Goal: Manage account settings

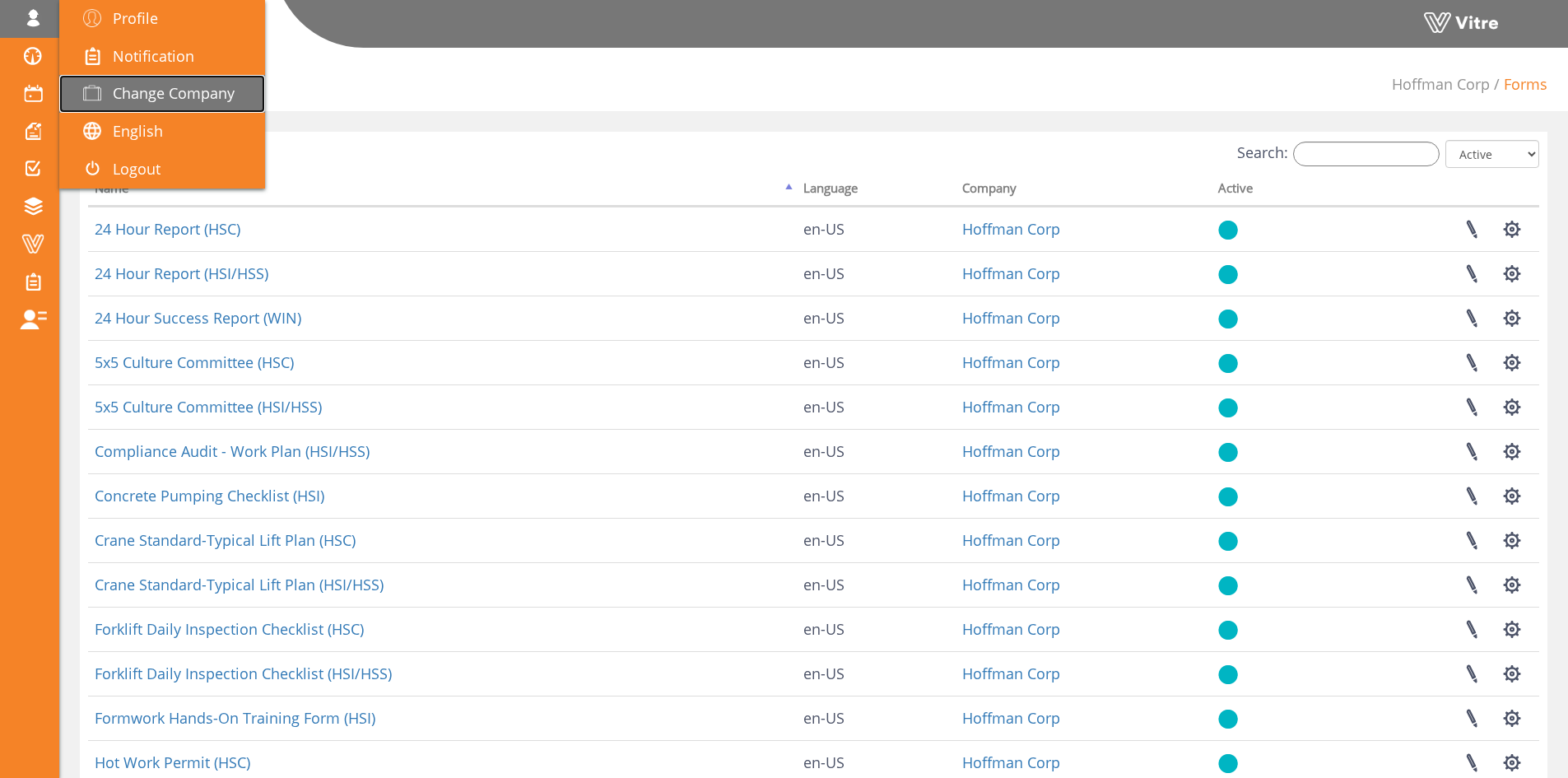
click at [120, 79] on link "Change Company" at bounding box center [162, 94] width 206 height 38
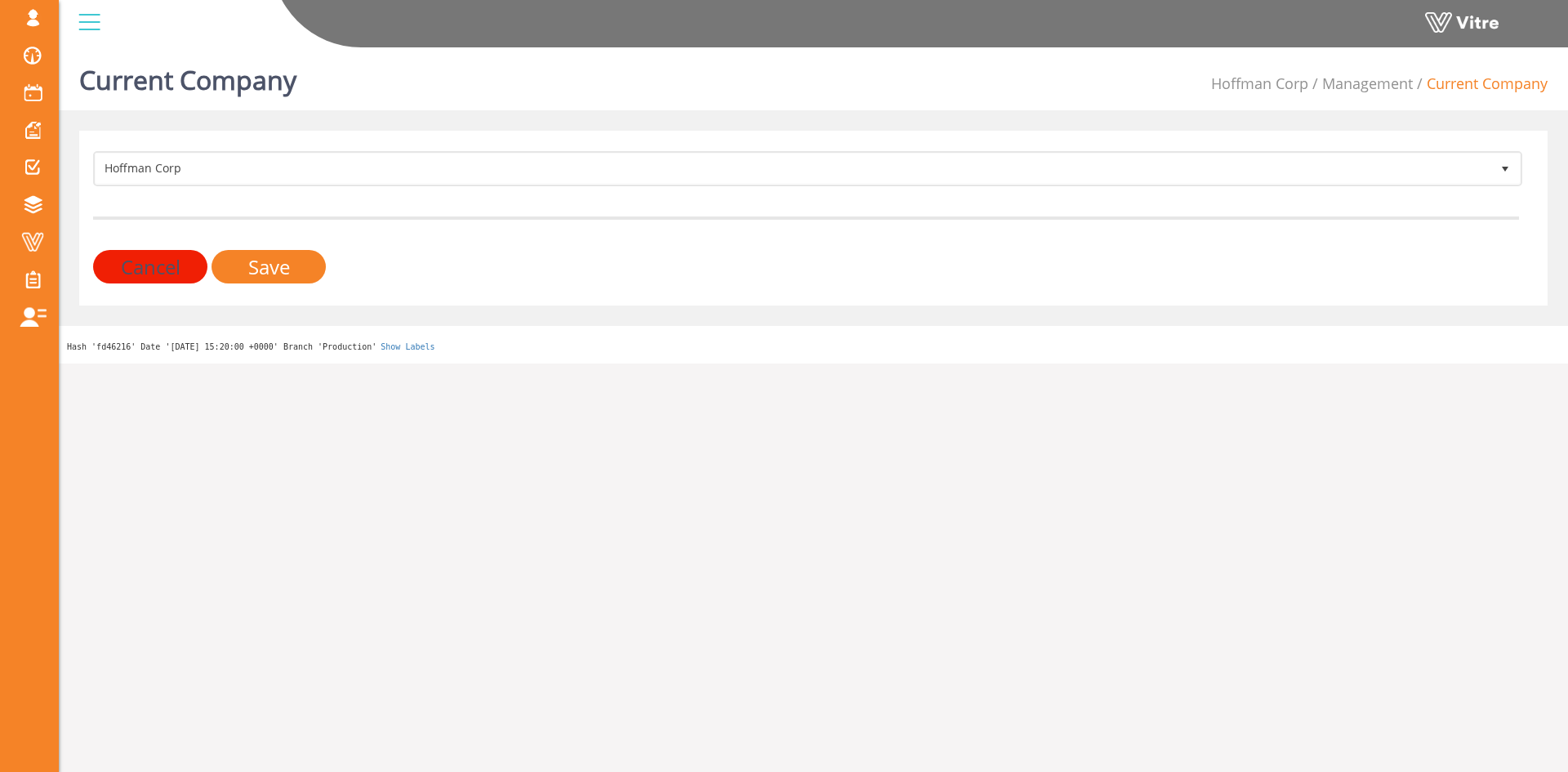
click at [228, 149] on div "Hoffman Corp 210 Cancel Save" at bounding box center [813, 218] width 1468 height 175
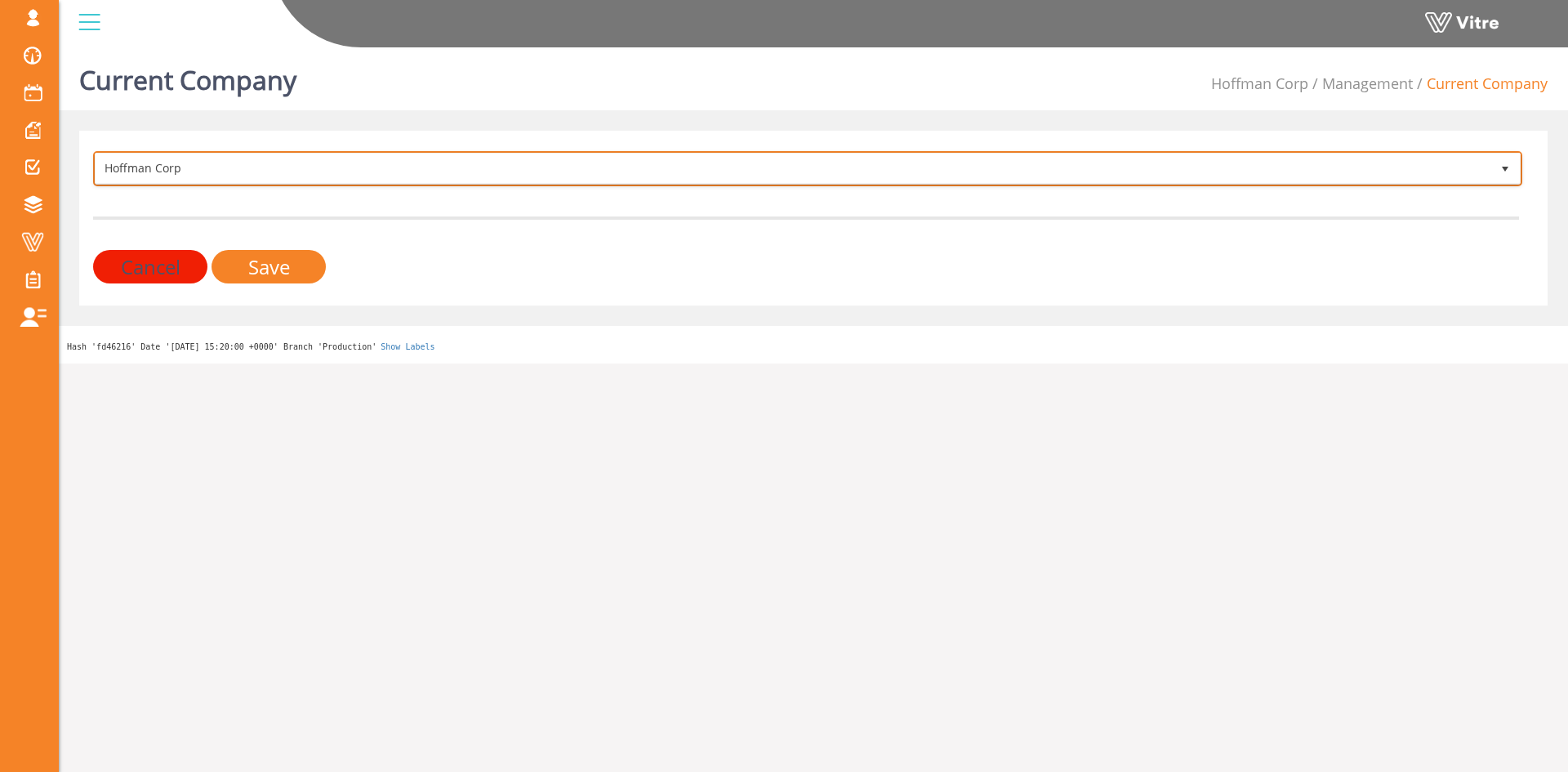
click at [226, 158] on span "Hoffman Corp" at bounding box center [793, 168] width 1395 height 29
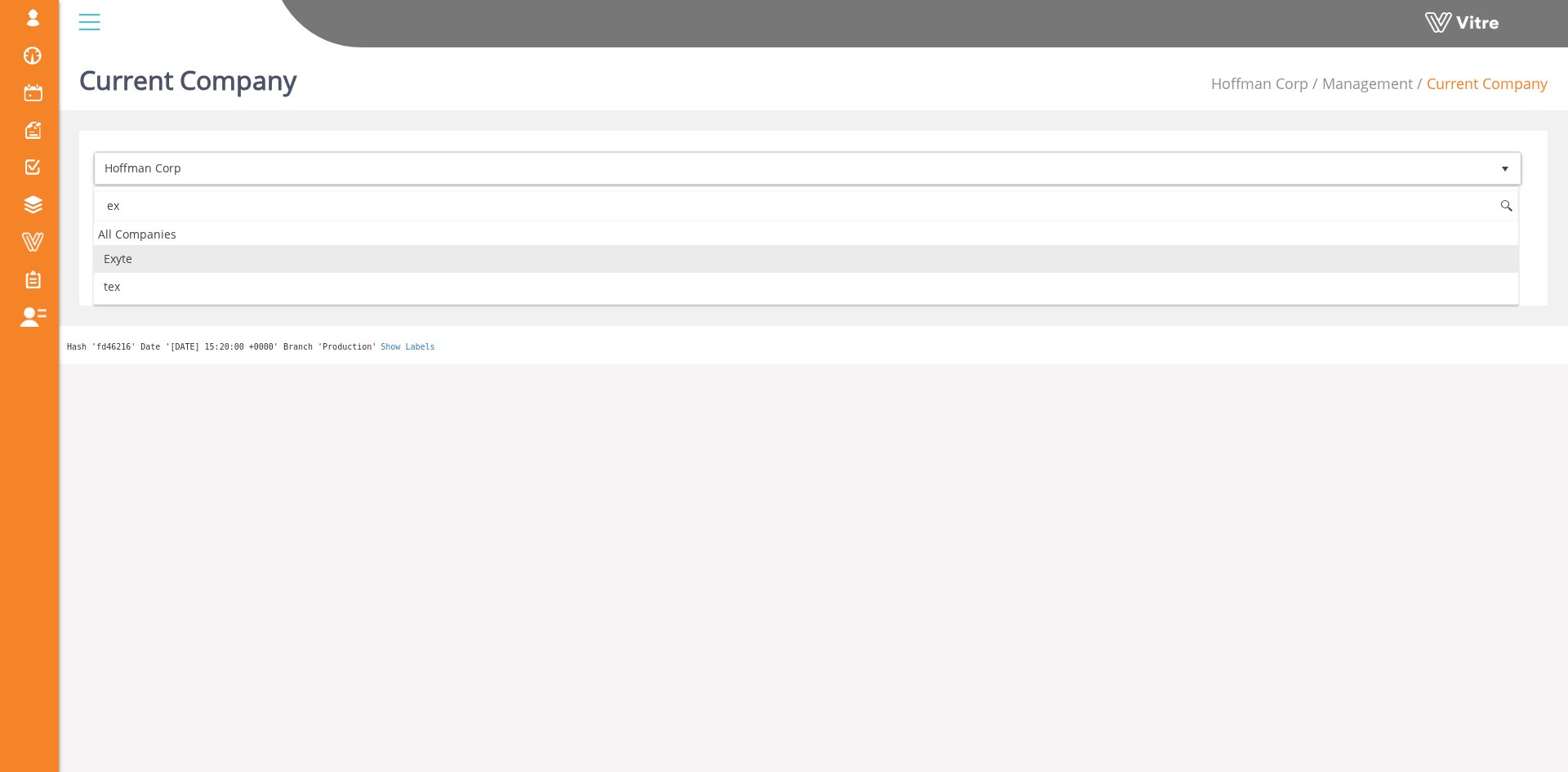
click at [185, 269] on li "Exyte" at bounding box center [806, 259] width 1424 height 28
type input "ex"
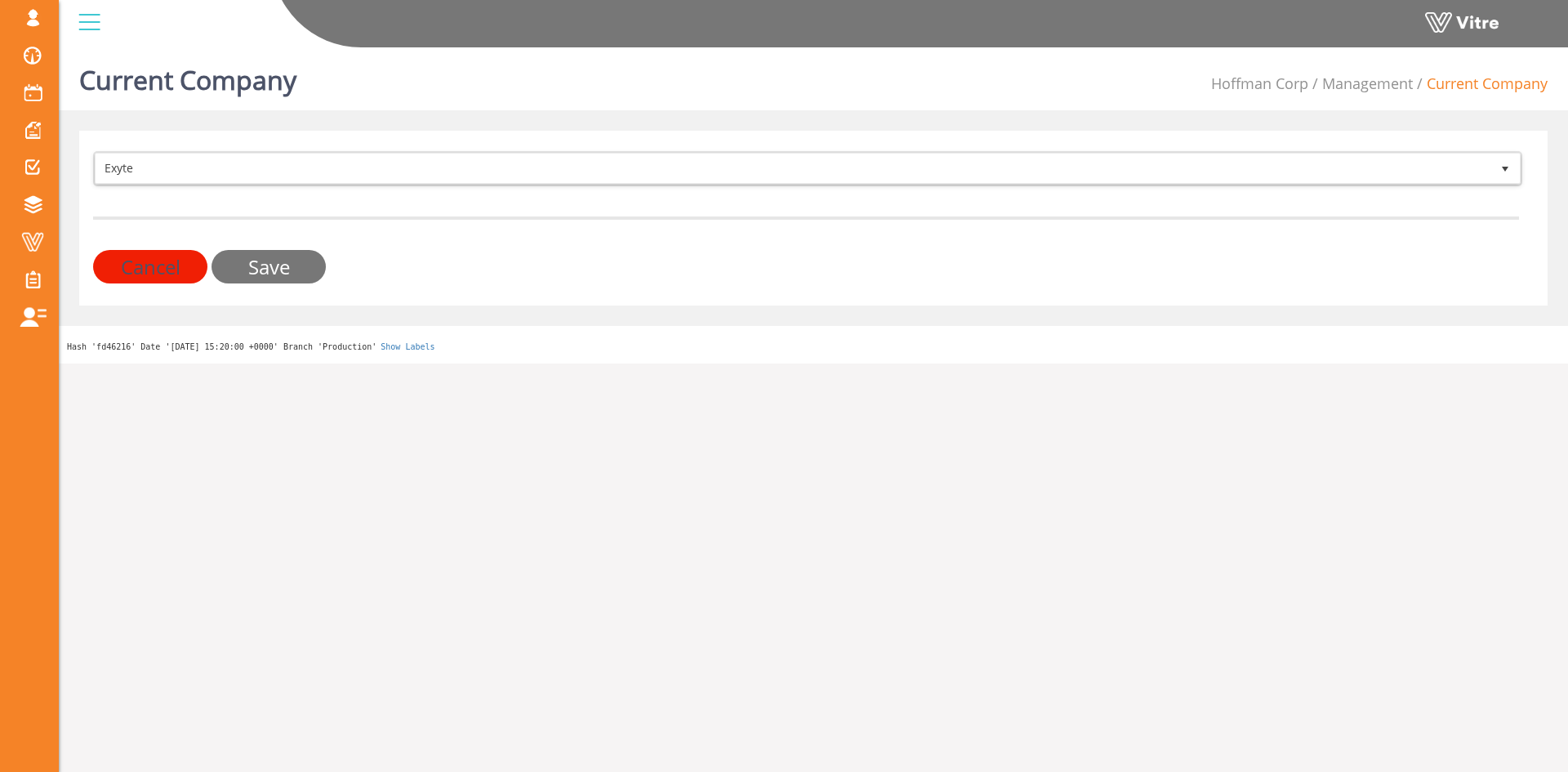
click at [240, 264] on input "Save" at bounding box center [268, 267] width 115 height 34
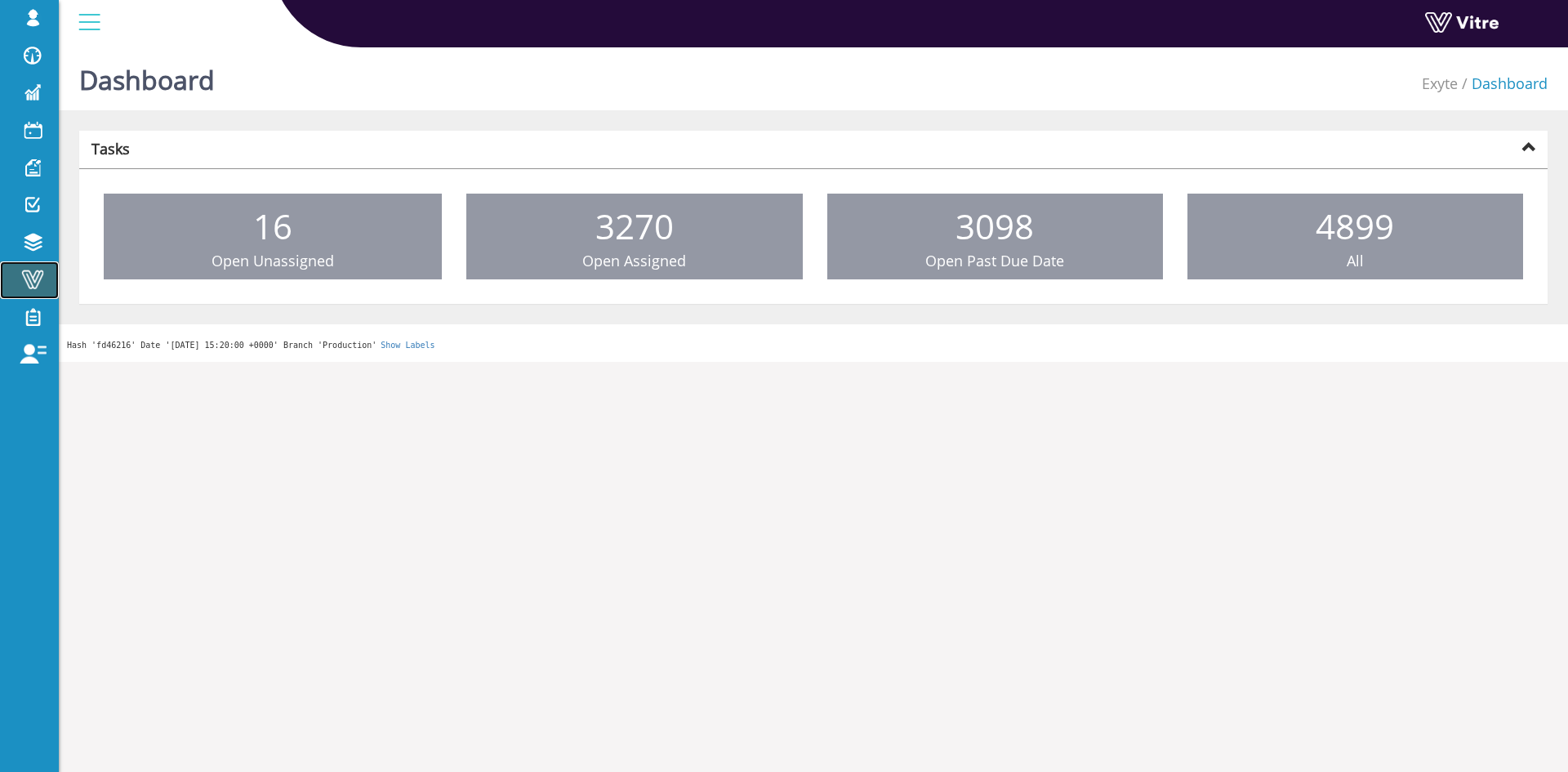
drag, startPoint x: 49, startPoint y: 279, endPoint x: 87, endPoint y: 247, distance: 49.7
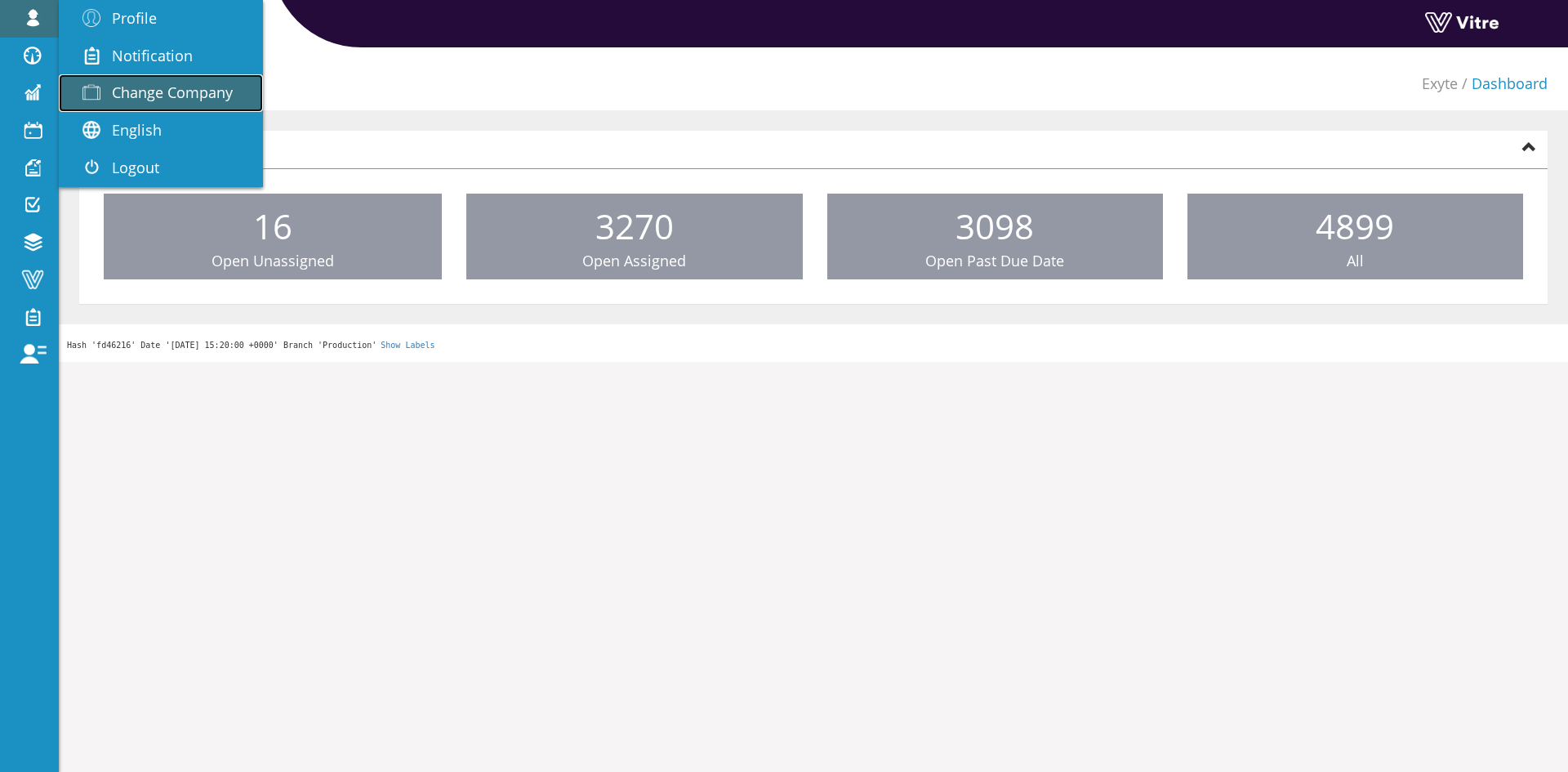
click at [123, 91] on span "Change Company" at bounding box center [172, 92] width 121 height 20
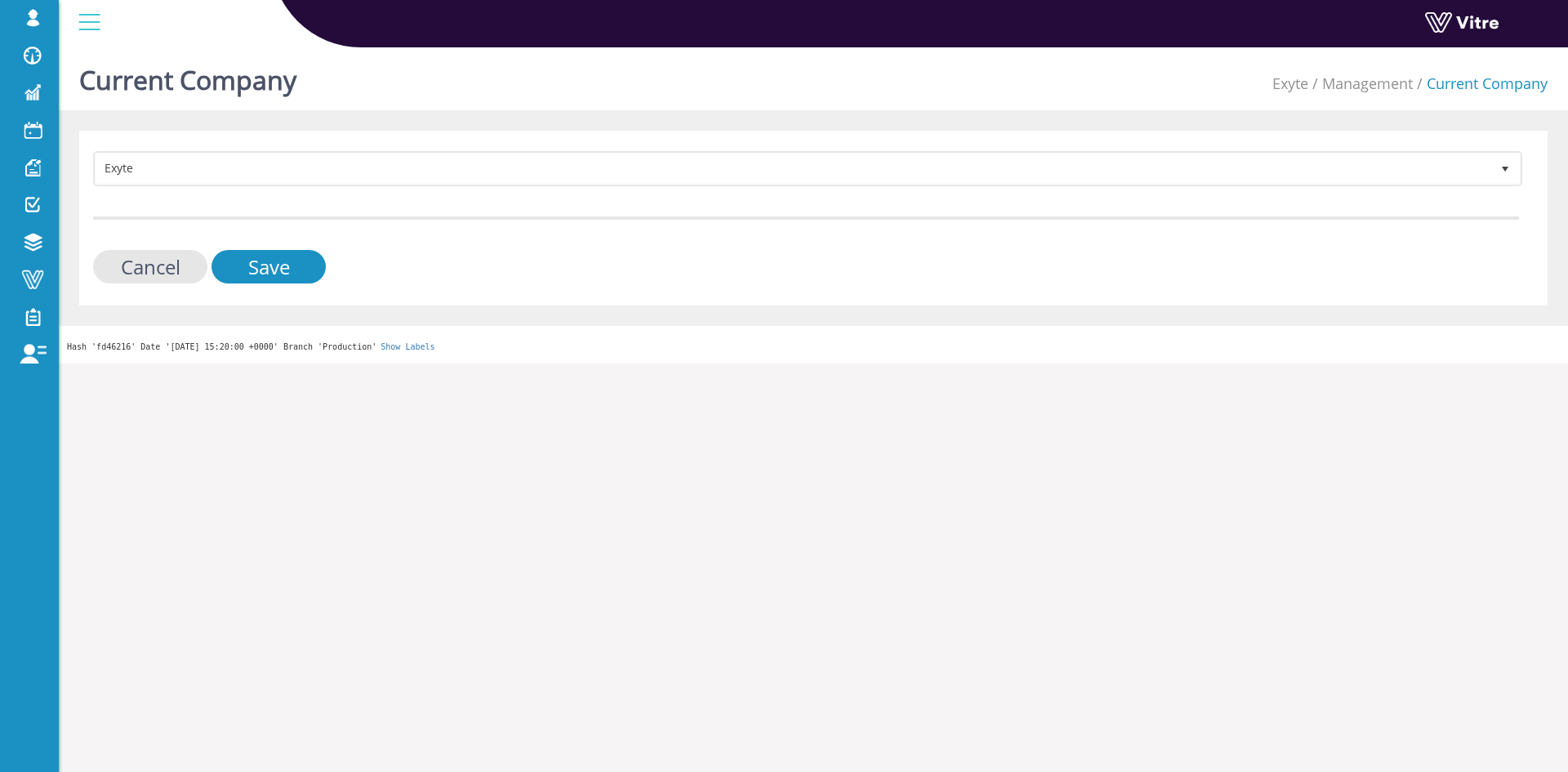
click at [247, 141] on div "Exyte 406 Cancel Save" at bounding box center [813, 218] width 1468 height 175
click at [247, 144] on div "Exyte 406 Cancel Save" at bounding box center [813, 218] width 1468 height 175
click at [247, 148] on div "Exyte 406 Cancel Save" at bounding box center [813, 218] width 1468 height 175
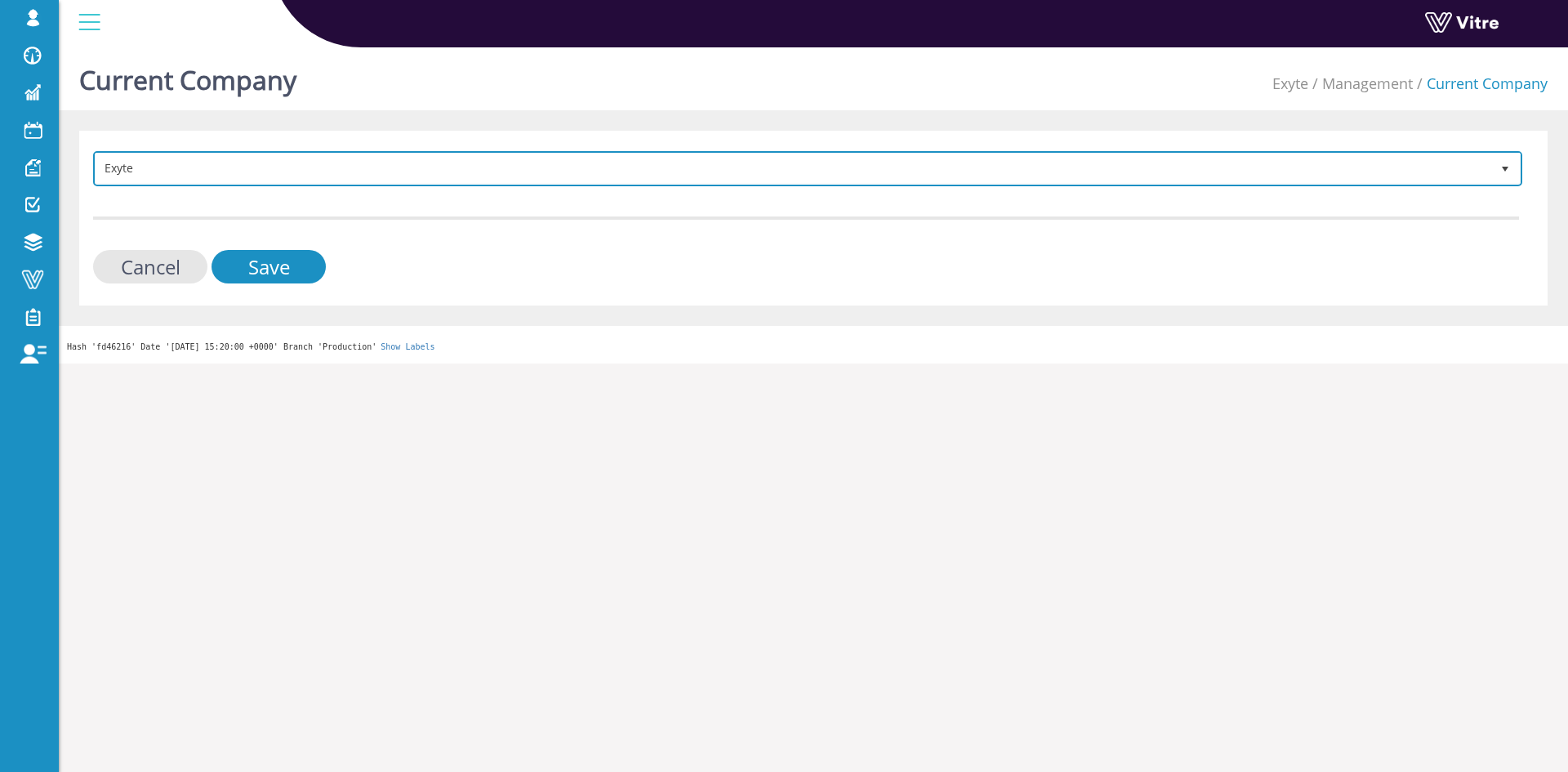
click at [234, 168] on span "Exyte" at bounding box center [793, 168] width 1395 height 29
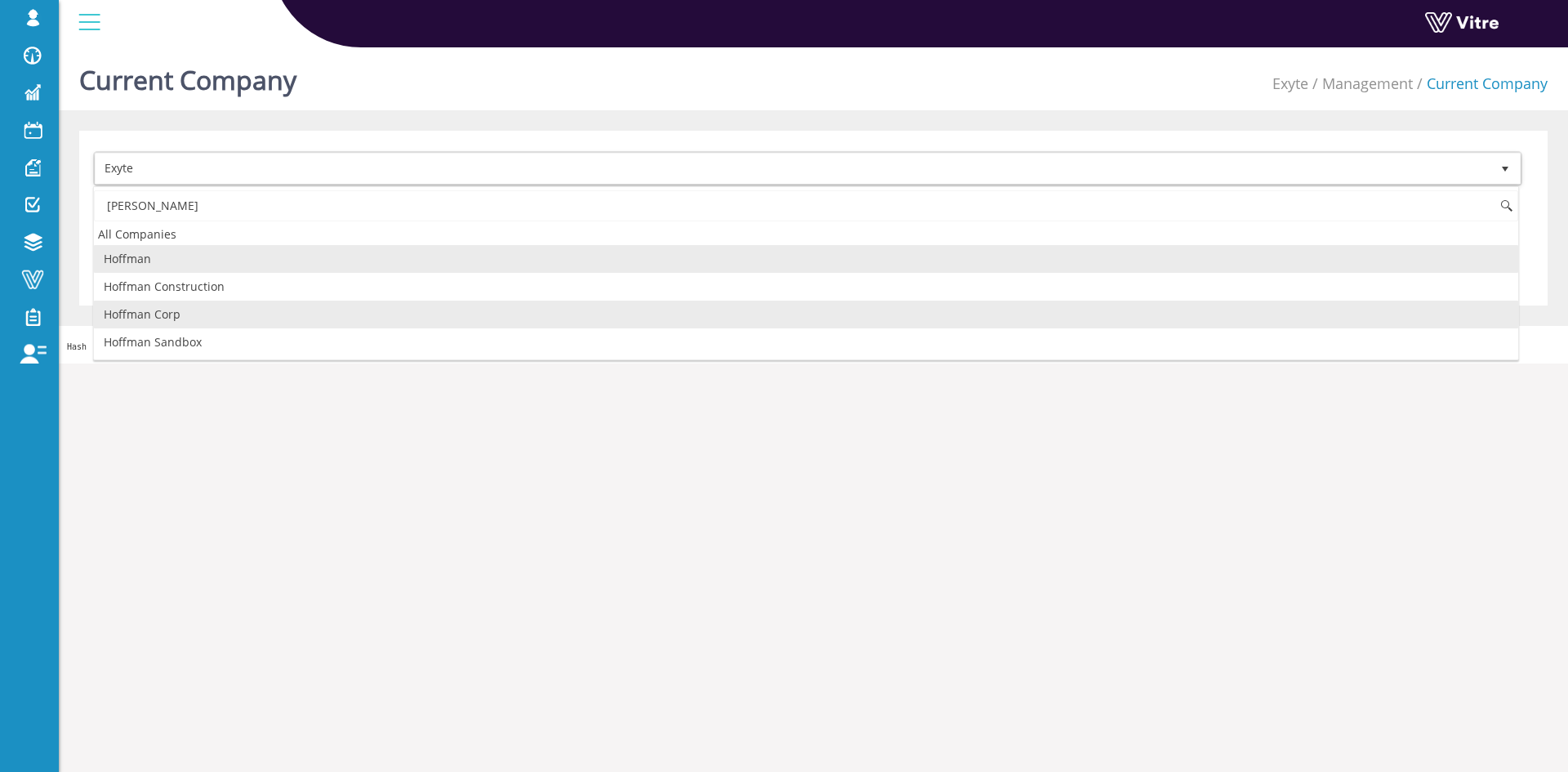
click at [259, 311] on li "Hoffman Corp" at bounding box center [806, 315] width 1424 height 28
type input "hoffman"
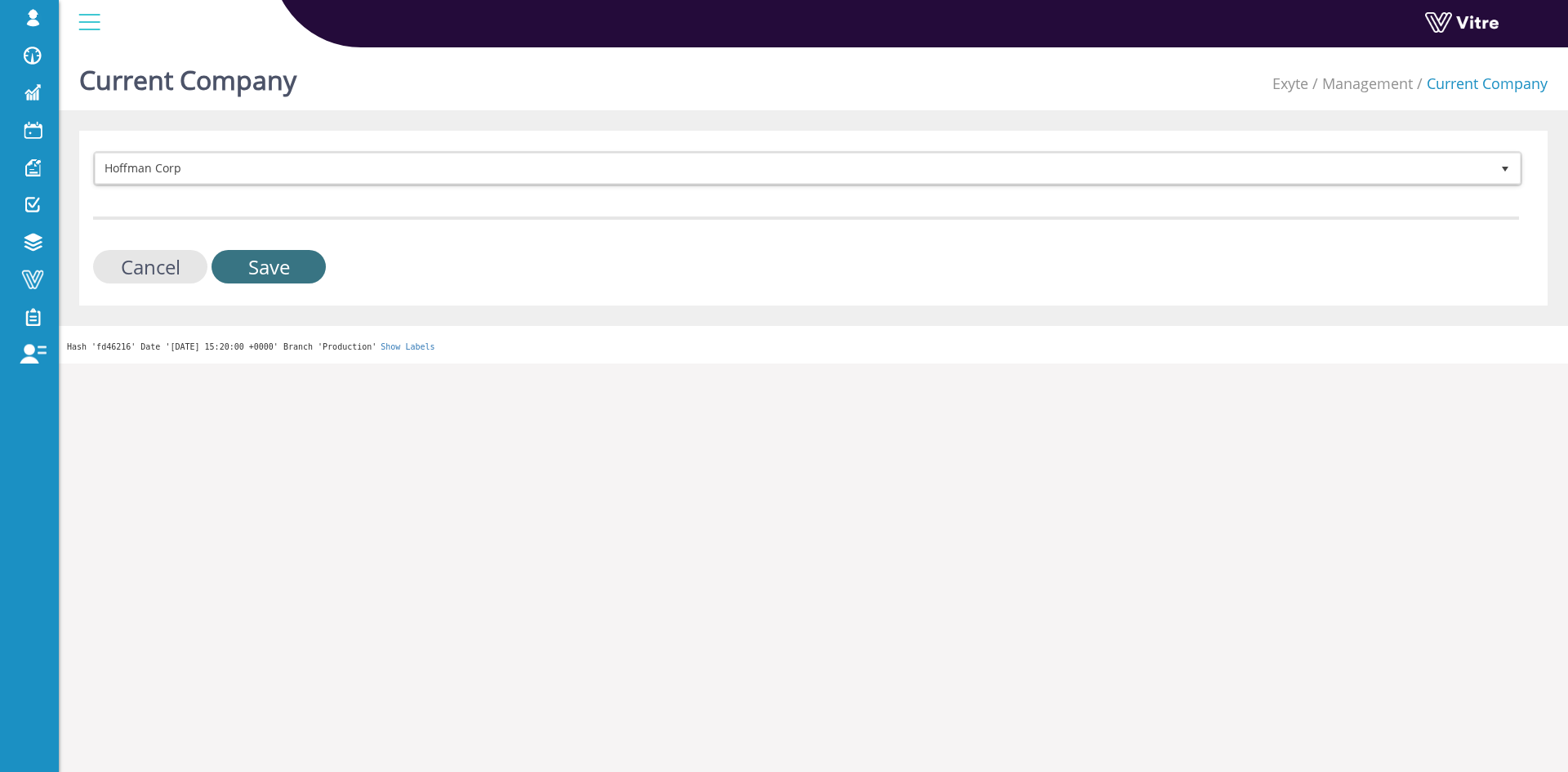
click at [269, 286] on div "Hoffman Corp 210 Cancel Save" at bounding box center [813, 218] width 1468 height 175
click at [269, 281] on input "Save" at bounding box center [268, 267] width 115 height 34
